Goal: Task Accomplishment & Management: Use online tool/utility

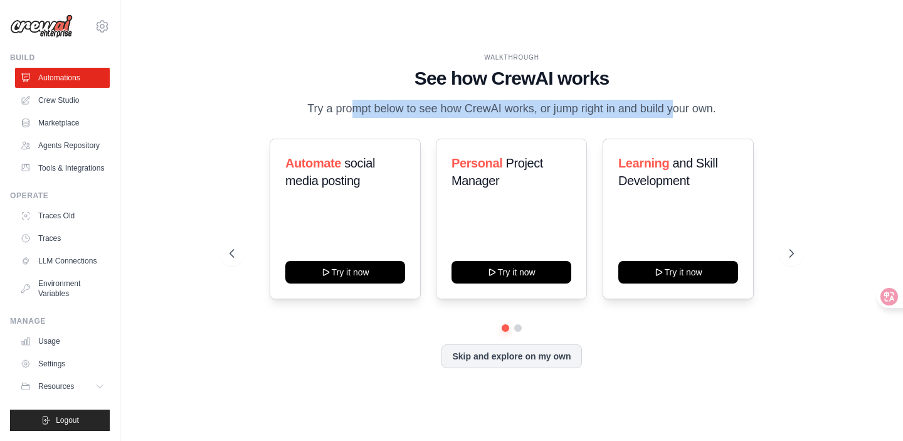
drag, startPoint x: 308, startPoint y: 100, endPoint x: 690, endPoint y: 105, distance: 381.8
click at [690, 105] on p "Try a prompt below to see how CrewAI works, or jump right in and build your own." at bounding box center [511, 109] width 421 height 18
click at [512, 344] on div "Automate social media posting Try it now Personal Project Manager Try it now Le…" at bounding box center [511, 253] width 564 height 229
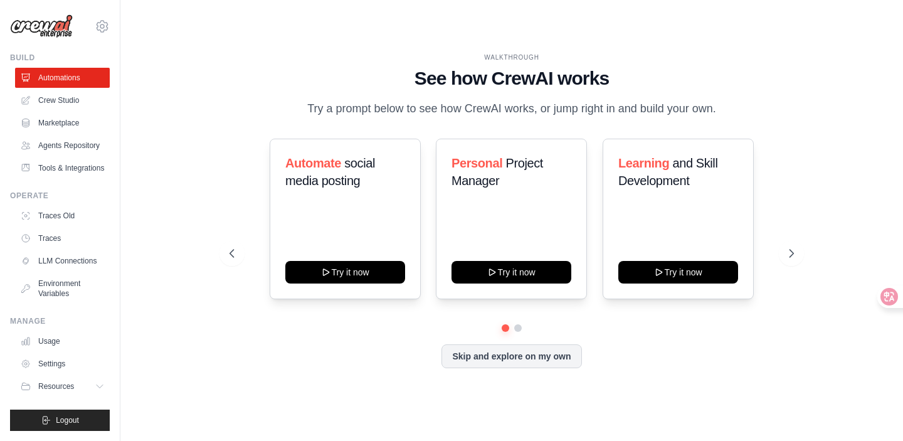
click at [522, 332] on div at bounding box center [511, 328] width 564 height 8
click at [519, 333] on button at bounding box center [518, 328] width 10 height 10
click at [505, 332] on button at bounding box center [505, 327] width 9 height 9
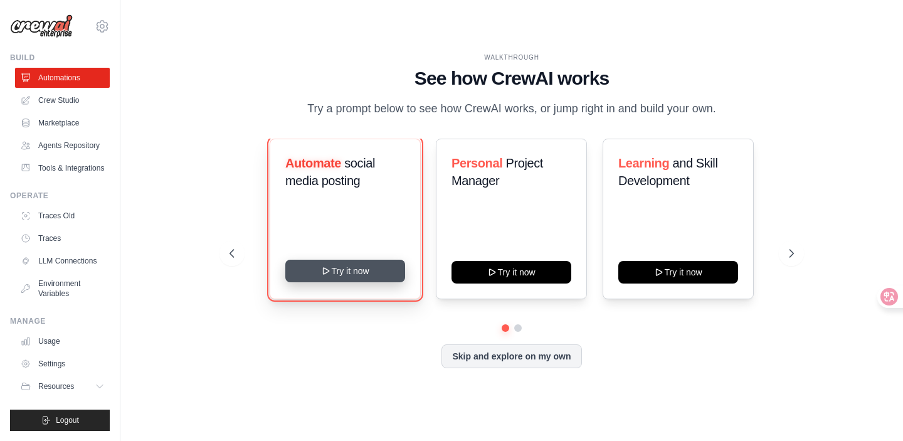
click at [376, 282] on button "Try it now" at bounding box center [345, 271] width 120 height 23
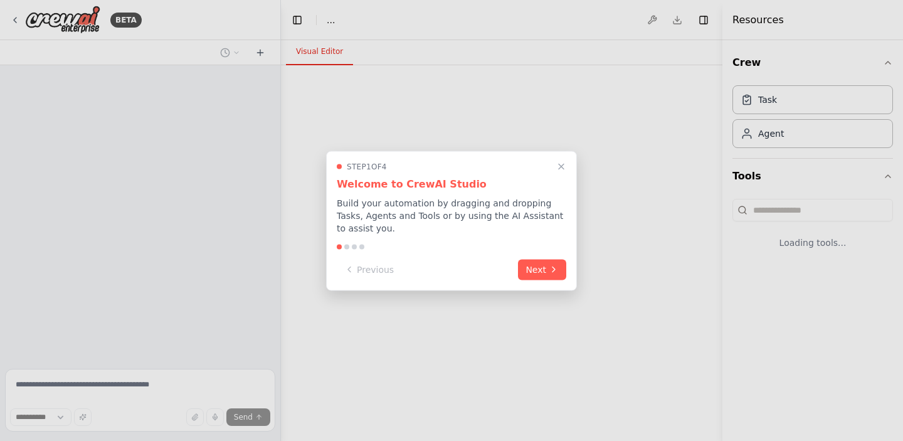
select select "****"
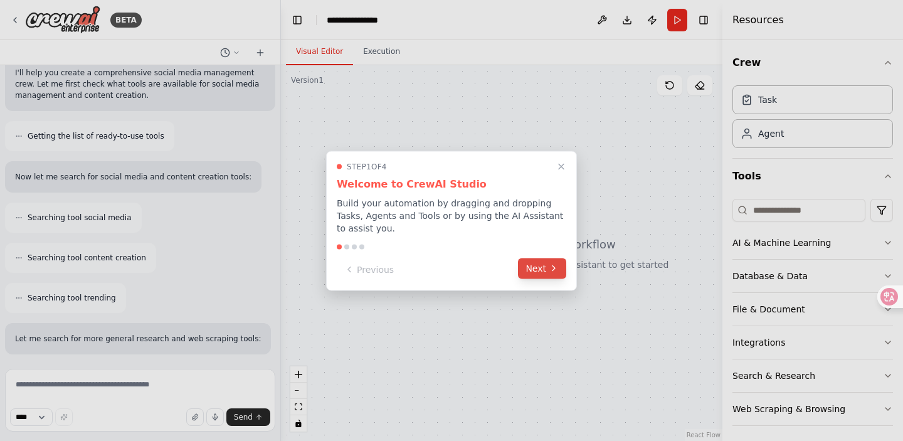
scroll to position [194, 0]
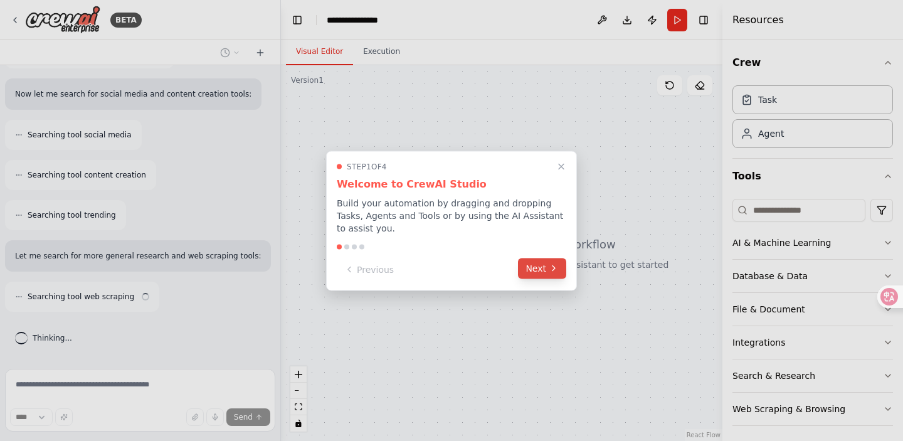
click at [555, 276] on button "Next" at bounding box center [542, 268] width 48 height 21
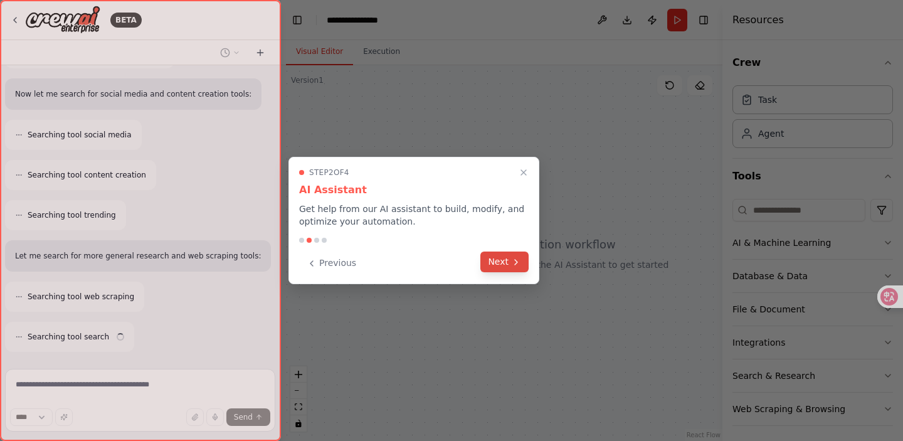
scroll to position [234, 0]
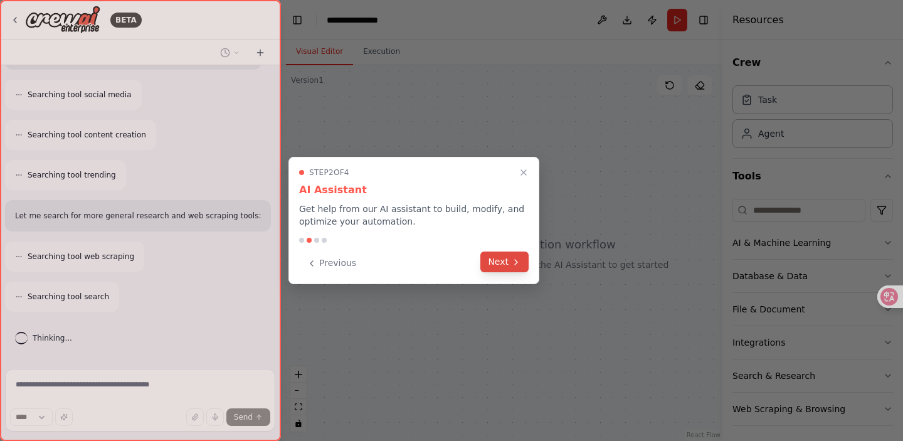
click at [508, 261] on button "Next" at bounding box center [504, 261] width 48 height 21
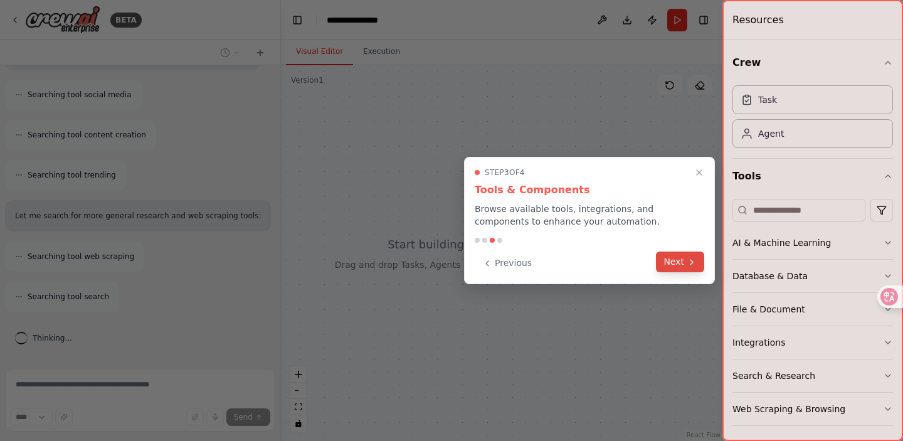
click at [676, 262] on button "Next" at bounding box center [680, 261] width 48 height 21
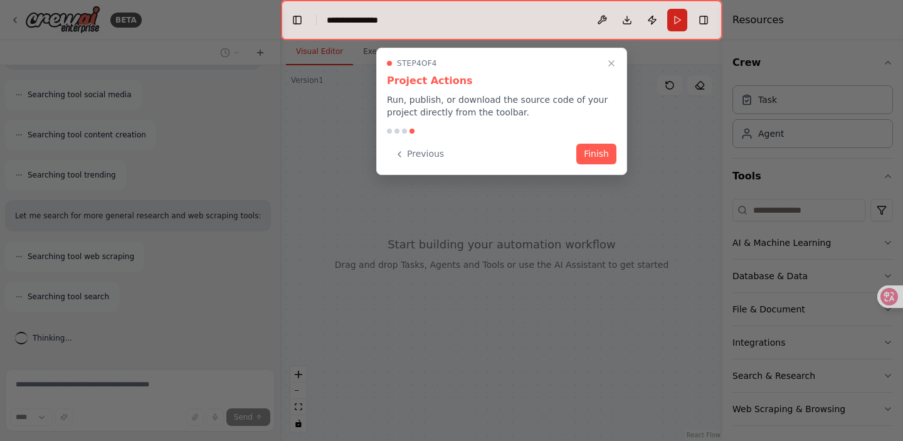
click at [591, 165] on div "Step 4 of 4 Project Actions Run, publish, or download the source code of your p…" at bounding box center [501, 111] width 251 height 127
click at [601, 162] on button "Finish" at bounding box center [596, 152] width 40 height 21
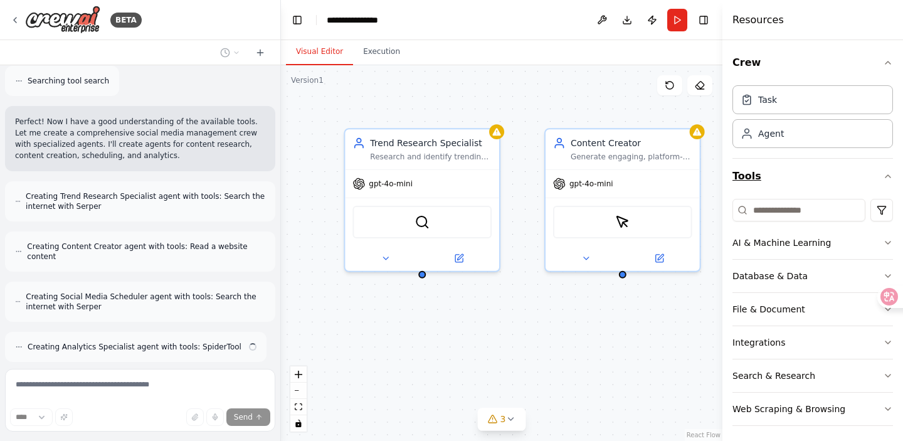
scroll to position [490, 0]
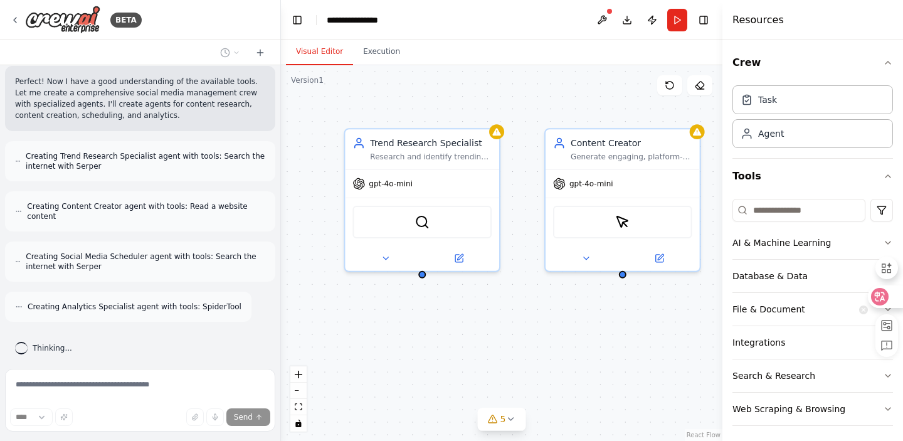
click at [879, 299] on icon at bounding box center [879, 296] width 13 height 13
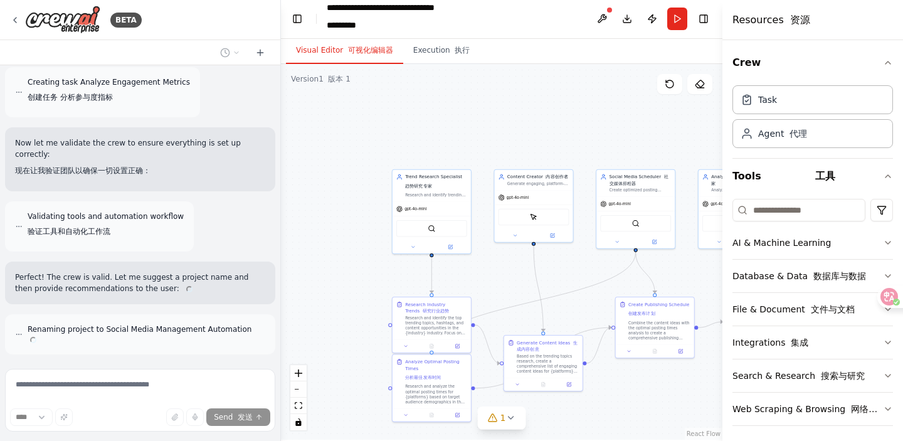
scroll to position [1391, 0]
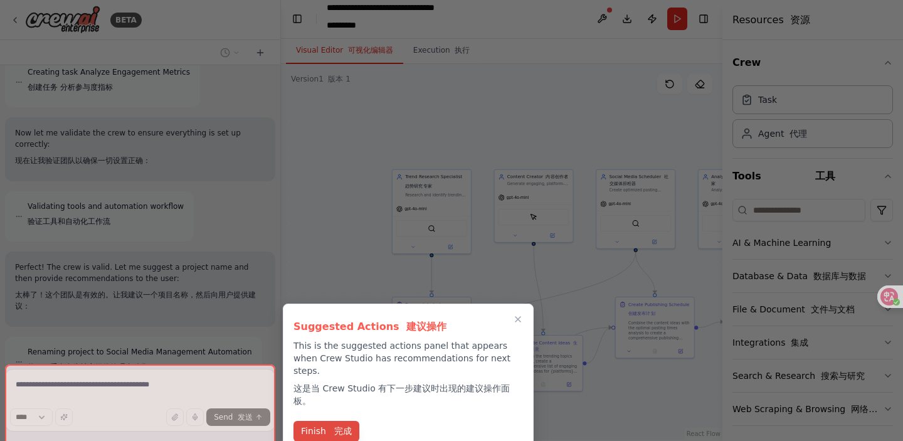
click at [332, 426] on font at bounding box center [332, 431] width 6 height 10
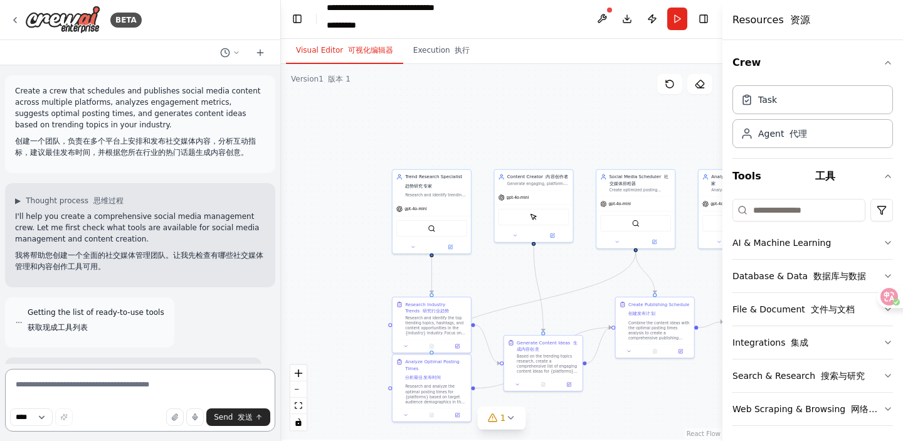
scroll to position [0, 0]
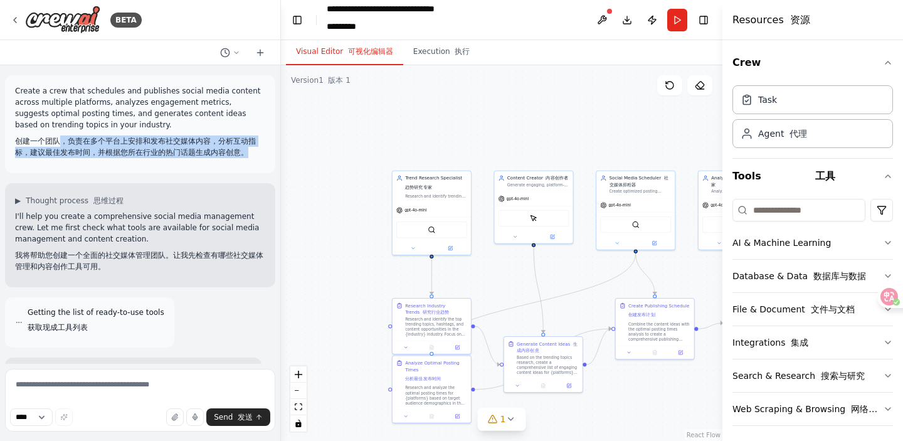
drag, startPoint x: 60, startPoint y: 140, endPoint x: 258, endPoint y: 149, distance: 198.9
click at [258, 149] on font "创建一个团队，负责在多个平台上安排和发布社交媒体内容，分析互动指标，建议最佳发布时间，并根据您所在行业的热门话题生成内容创意。" at bounding box center [140, 146] width 250 height 23
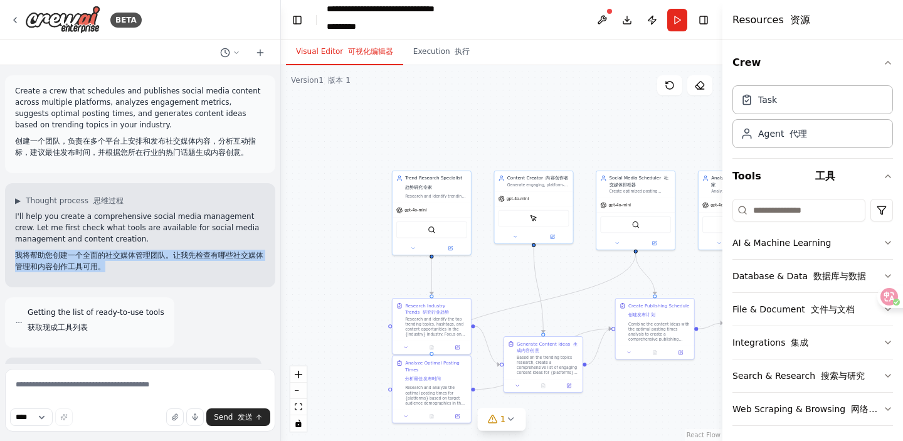
drag, startPoint x: 14, startPoint y: 256, endPoint x: 229, endPoint y: 263, distance: 215.8
click at [229, 263] on div "▶ Thought process 思维过程 I'll help you create a comprehensive social media manage…" at bounding box center [140, 235] width 270 height 104
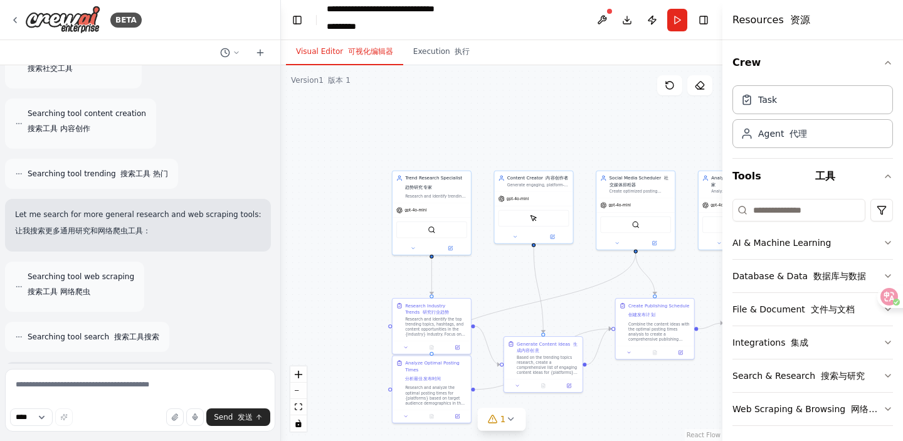
scroll to position [383, 0]
drag, startPoint x: 13, startPoint y: 214, endPoint x: 160, endPoint y: 216, distance: 147.3
click at [160, 216] on div "Let me search for more general research and web scraping tools: 让我搜索更多通用研究和网络爬虫…" at bounding box center [138, 223] width 266 height 53
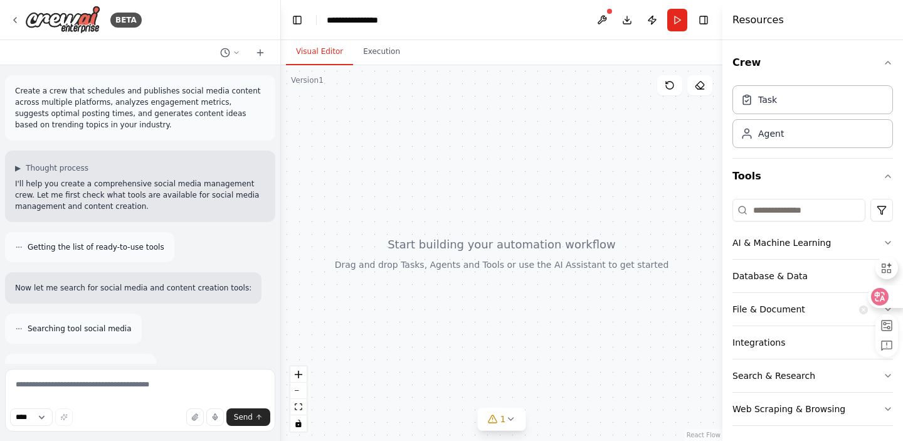
click at [882, 296] on icon at bounding box center [880, 297] width 11 height 10
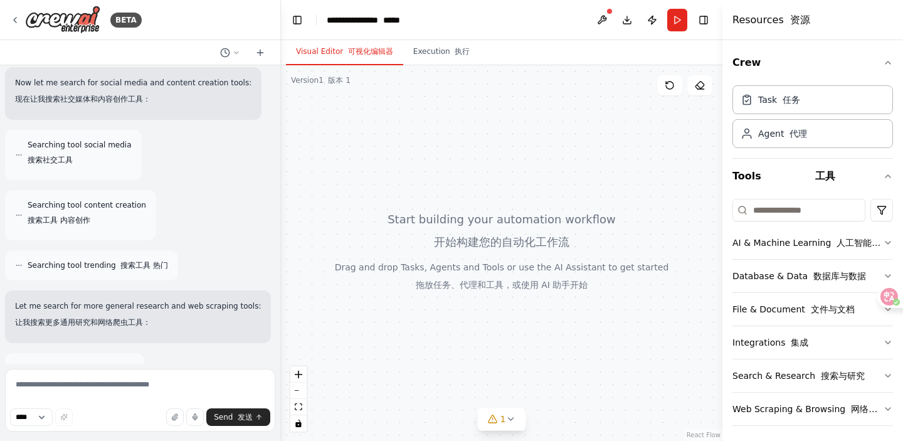
scroll to position [366, 0]
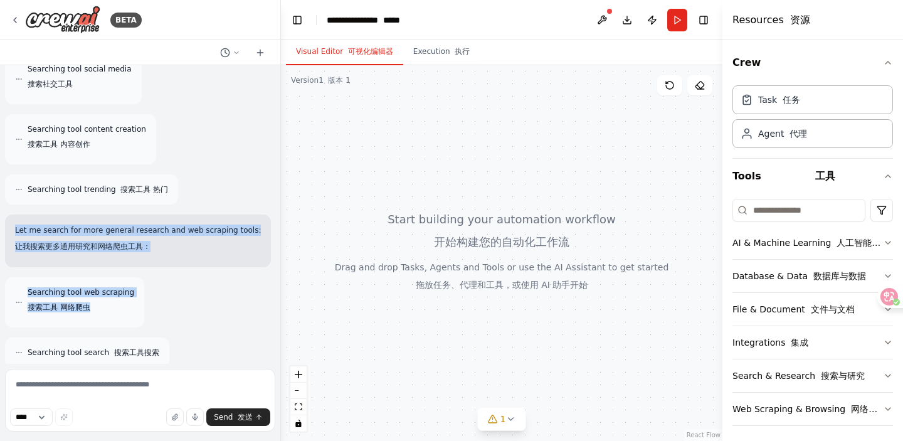
drag, startPoint x: 14, startPoint y: 224, endPoint x: 159, endPoint y: 308, distance: 168.3
click at [159, 308] on div "Create a crew that schedules and publishes social media content across multiple…" at bounding box center [140, 214] width 280 height 298
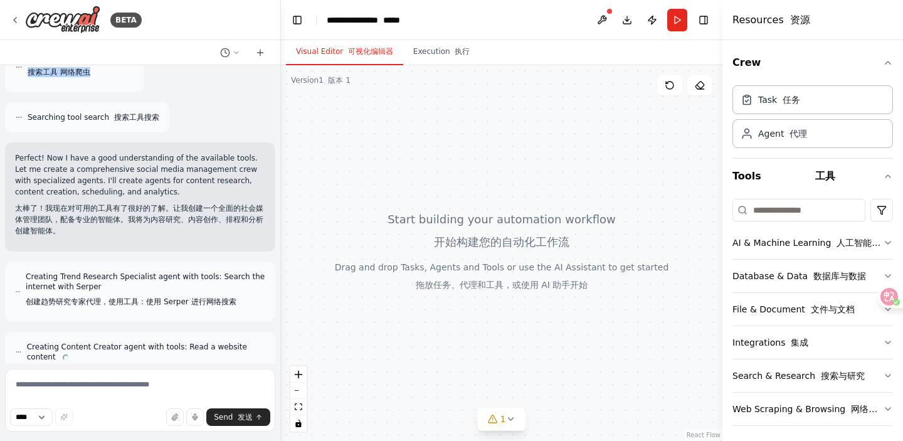
scroll to position [607, 0]
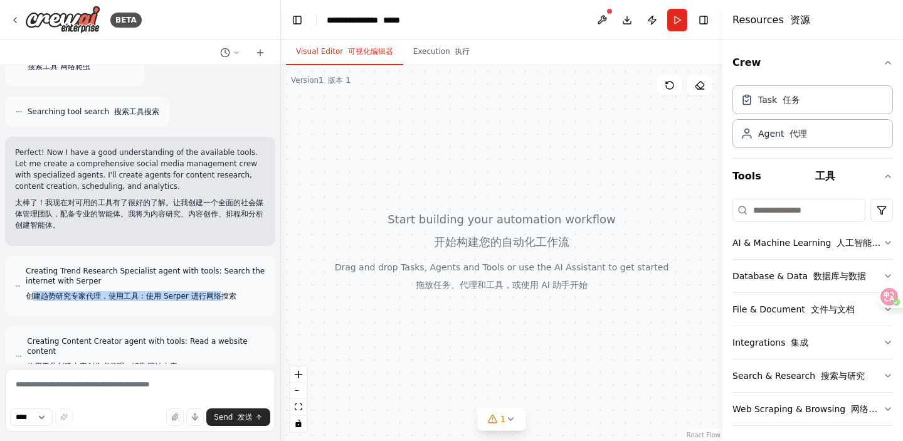
drag, startPoint x: 31, startPoint y: 299, endPoint x: 223, endPoint y: 297, distance: 191.8
click at [223, 297] on font "创建趋势研究专家代理，使用工具：使用 Serper 进行网络搜索" at bounding box center [131, 296] width 211 height 9
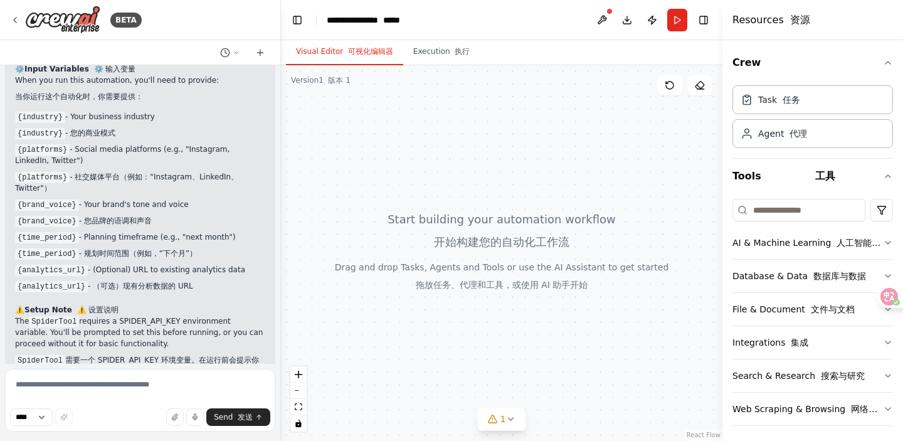
scroll to position [2298, 0]
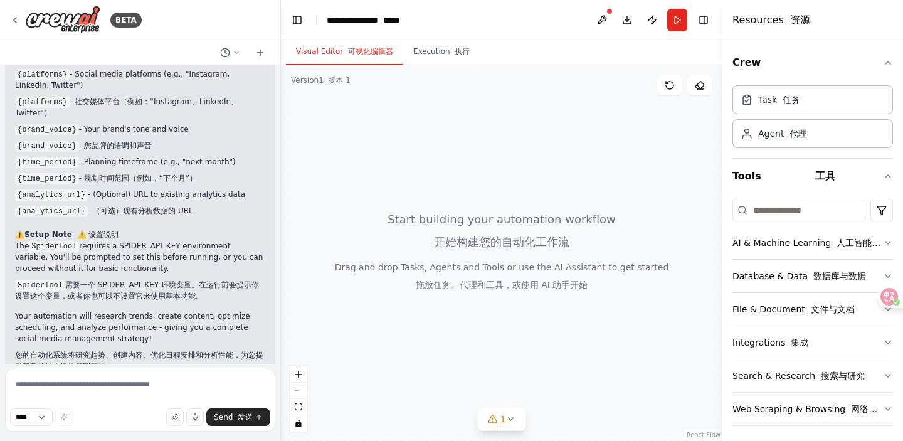
click at [529, 259] on div at bounding box center [501, 253] width 441 height 376
click at [445, 58] on button "Execution 执行" at bounding box center [441, 52] width 77 height 26
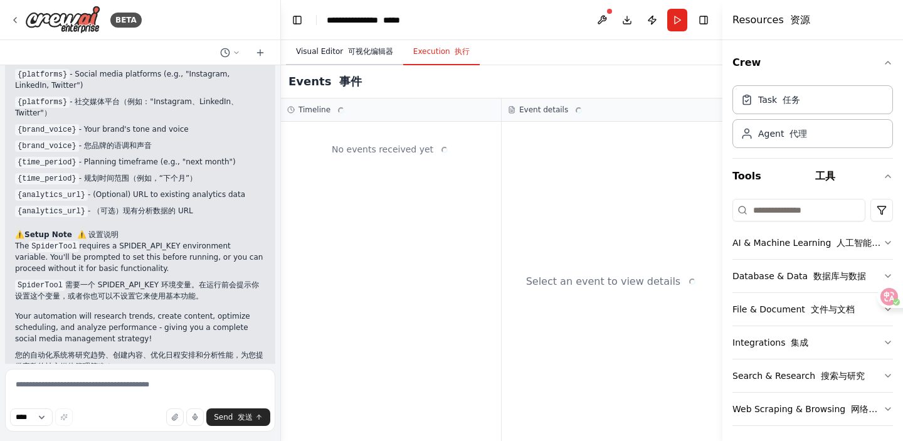
click at [336, 41] on button "Visual Editor 可视化编辑器" at bounding box center [344, 52] width 117 height 26
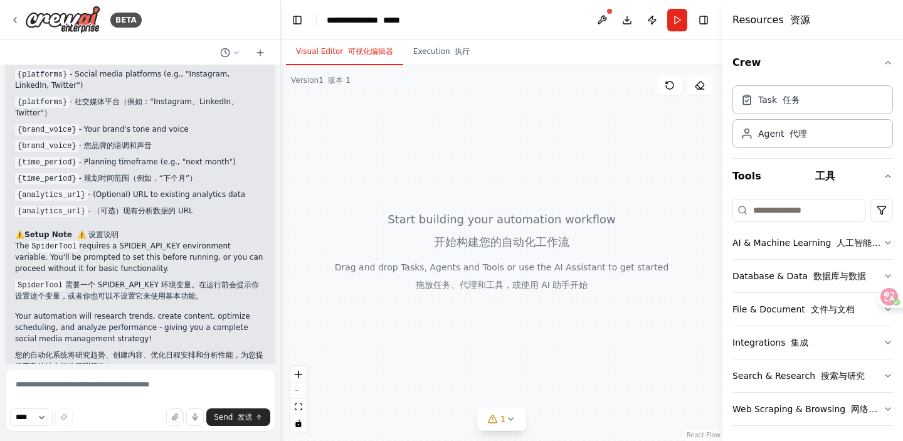
click at [680, 34] on header "**********" at bounding box center [501, 20] width 441 height 40
click at [675, 25] on button "Run" at bounding box center [677, 20] width 20 height 23
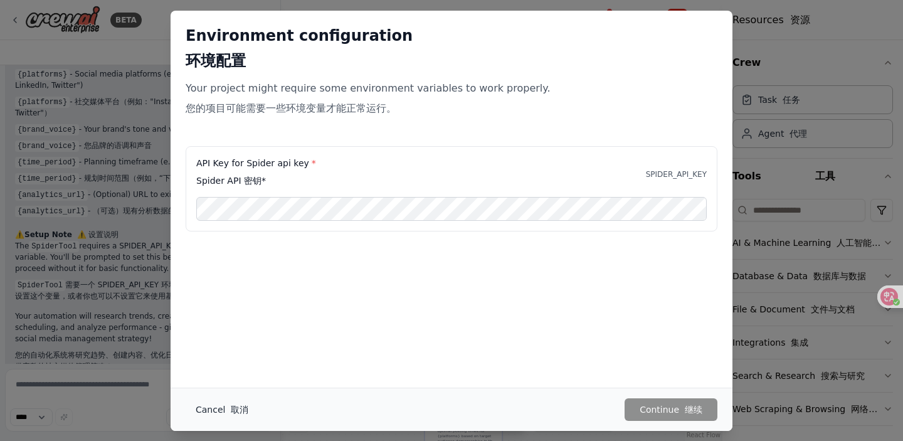
click at [235, 409] on font "取消" at bounding box center [240, 409] width 18 height 10
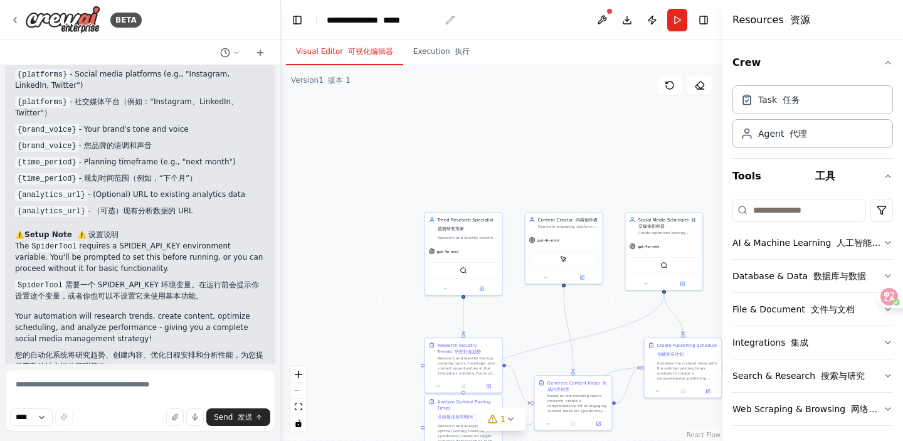
click at [400, 21] on font "*****" at bounding box center [391, 20] width 17 height 9
click at [451, 18] on header "**********" at bounding box center [501, 20] width 441 height 40
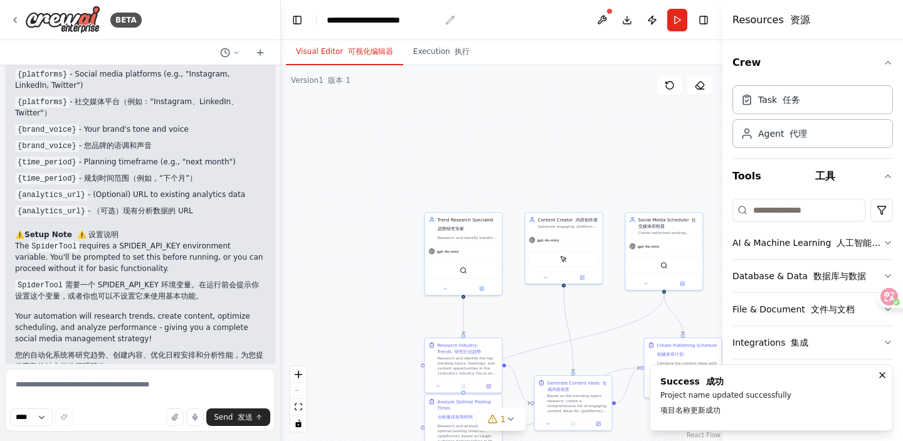
click at [402, 24] on div "**********" at bounding box center [383, 20] width 113 height 13
click at [419, 23] on div "**********" at bounding box center [383, 20] width 113 height 13
click at [339, 22] on div "*****" at bounding box center [335, 20] width 16 height 13
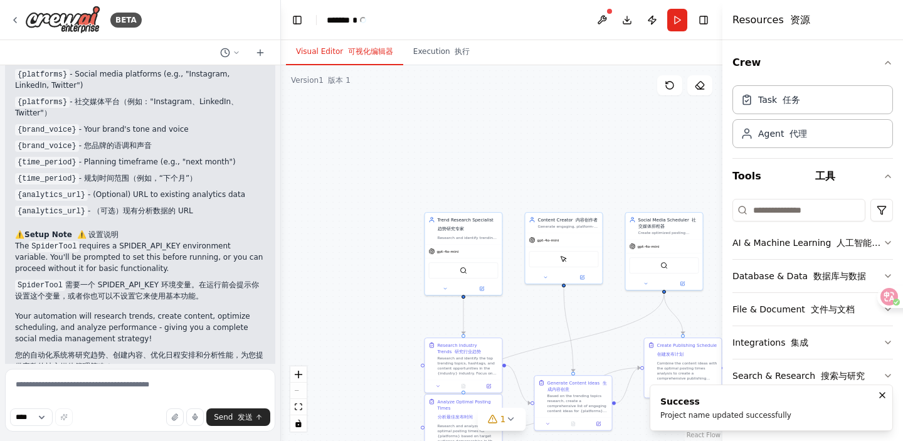
click at [449, 131] on div ".deletable-edge-delete-btn { width: 20px; height: 20px; border: 0px solid #ffff…" at bounding box center [501, 253] width 441 height 376
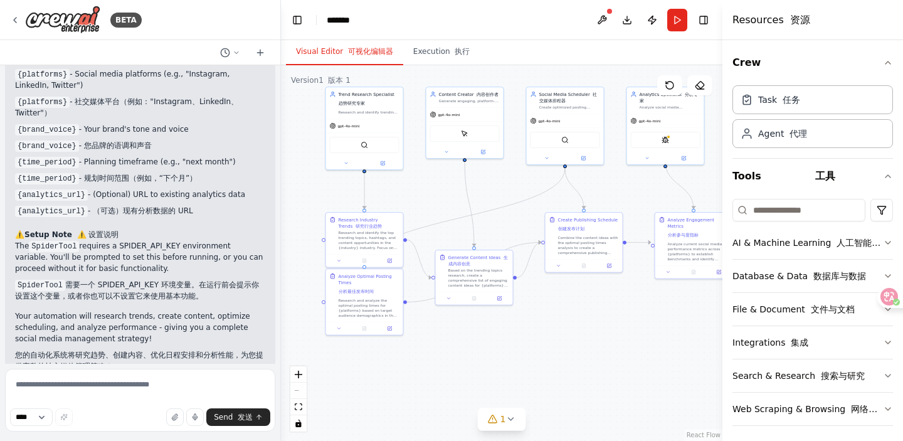
drag, startPoint x: 495, startPoint y: 317, endPoint x: 396, endPoint y: 191, distance: 159.8
click at [396, 191] on div ".deletable-edge-delete-btn { width: 20px; height: 20px; border: 0px solid #ffff…" at bounding box center [501, 253] width 441 height 376
click at [587, 142] on div "SerperDevTool" at bounding box center [565, 138] width 70 height 16
click at [573, 140] on div "SerperDevTool" at bounding box center [565, 138] width 70 height 16
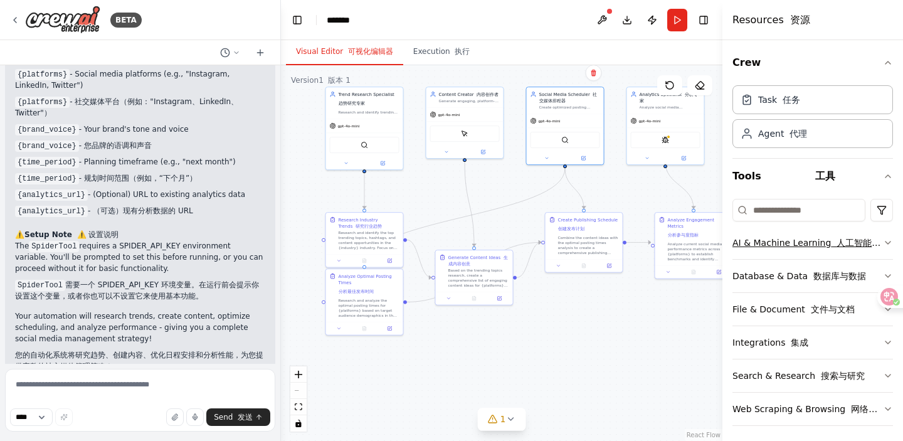
click at [854, 250] on button "AI & Machine Learning 人工智能与机器学习" at bounding box center [812, 242] width 160 height 33
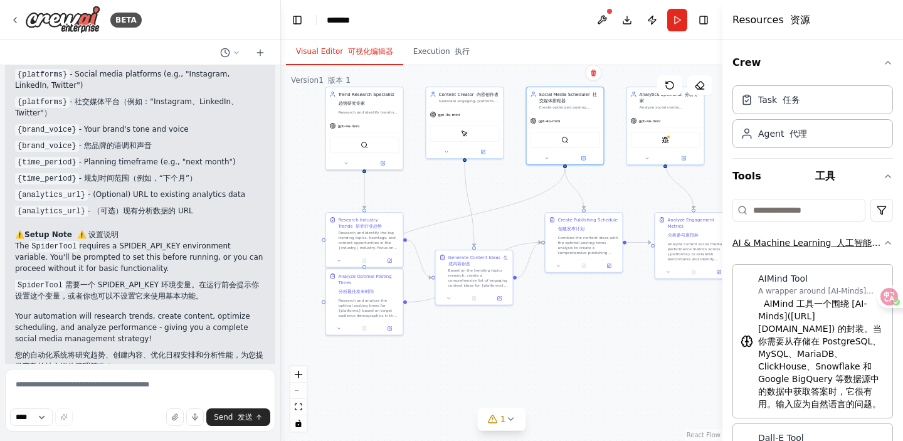
click at [854, 250] on button "AI & Machine Learning 人工智能与机器学习" at bounding box center [812, 242] width 160 height 33
